Goal: Task Accomplishment & Management: Manage account settings

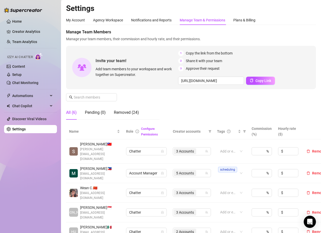
scroll to position [44, 0]
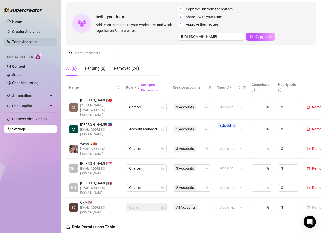
click at [30, 40] on link "Team Analytics" at bounding box center [24, 42] width 25 height 4
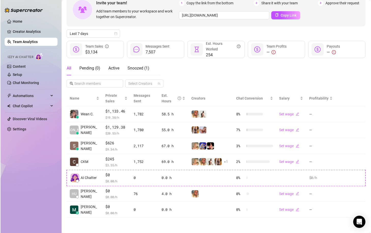
scroll to position [31, 0]
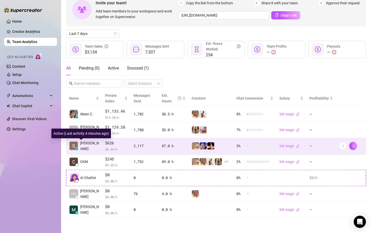
click at [90, 146] on span "[PERSON_NAME]" at bounding box center [89, 145] width 19 height 11
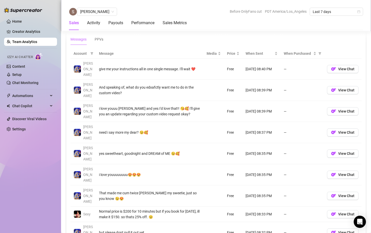
scroll to position [361, 0]
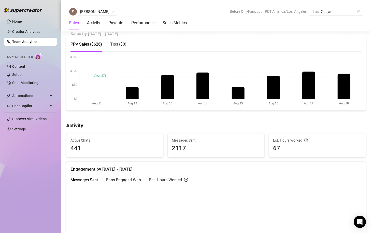
scroll to position [93, 0]
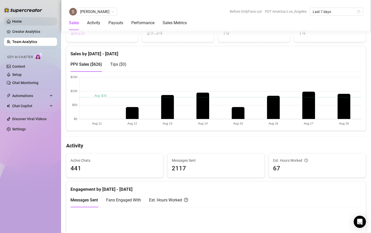
click at [20, 21] on link "Home" at bounding box center [17, 21] width 10 height 4
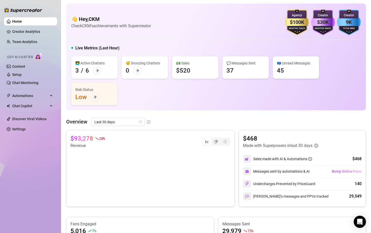
click at [80, 137] on article "$93,278" at bounding box center [81, 138] width 23 height 8
click at [144, 108] on div "👋 Hey, CKM Check CKM's achievements with Supercreator $100K Agency Monthly Sale…" at bounding box center [216, 57] width 300 height 107
click at [16, 76] on link "Setup" at bounding box center [16, 75] width 9 height 4
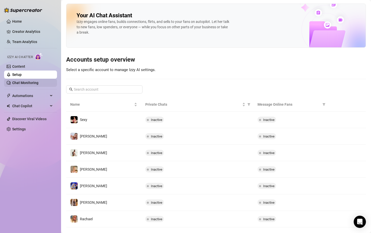
click at [16, 85] on link "Chat Monitoring" at bounding box center [25, 83] width 26 height 4
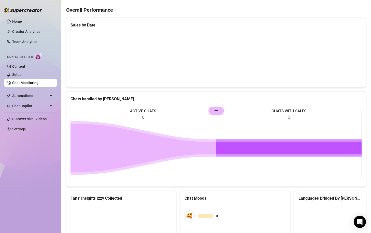
scroll to position [225, 0]
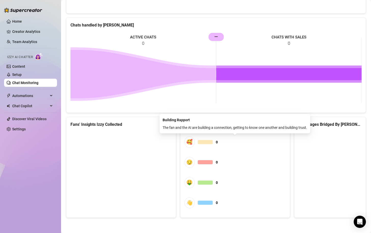
click at [191, 141] on div "🥰" at bounding box center [189, 141] width 10 height 11
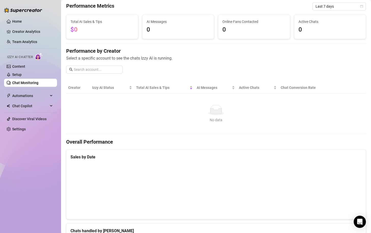
scroll to position [0, 0]
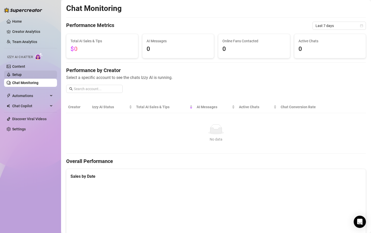
click at [22, 73] on link "Setup" at bounding box center [16, 75] width 9 height 4
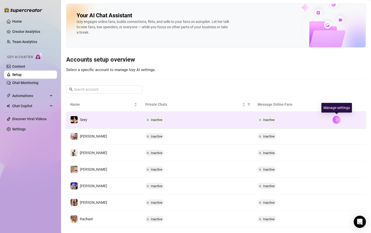
click at [321, 120] on button "button" at bounding box center [337, 120] width 8 height 8
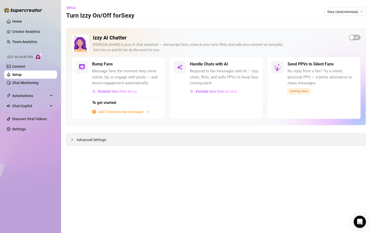
click at [113, 134] on div "Advanced Settings" at bounding box center [215, 140] width 299 height 12
click at [72, 142] on div at bounding box center [73, 140] width 6 height 6
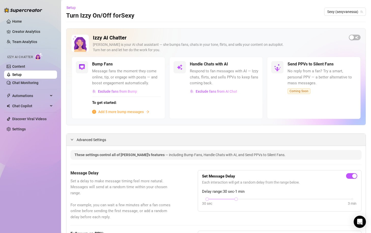
click at [72, 141] on span "expanded" at bounding box center [71, 139] width 3 height 3
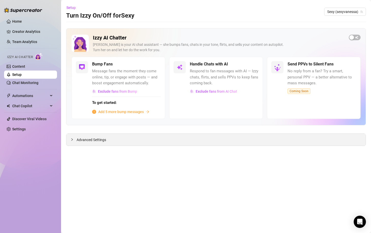
click at [72, 141] on icon "collapsed" at bounding box center [71, 139] width 3 height 3
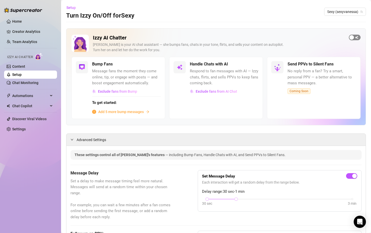
click at [321, 37] on span "button" at bounding box center [355, 38] width 12 height 6
click at [321, 38] on span "button" at bounding box center [355, 38] width 12 height 6
click at [23, 66] on link "Content" at bounding box center [18, 66] width 13 height 4
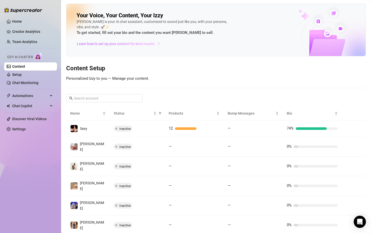
click at [126, 43] on span "Learn how to set up your content for best results" at bounding box center [116, 44] width 78 height 6
click at [16, 22] on link "Home" at bounding box center [17, 21] width 10 height 4
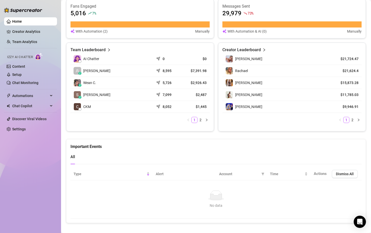
scroll to position [219, 0]
